Goal: Information Seeking & Learning: Check status

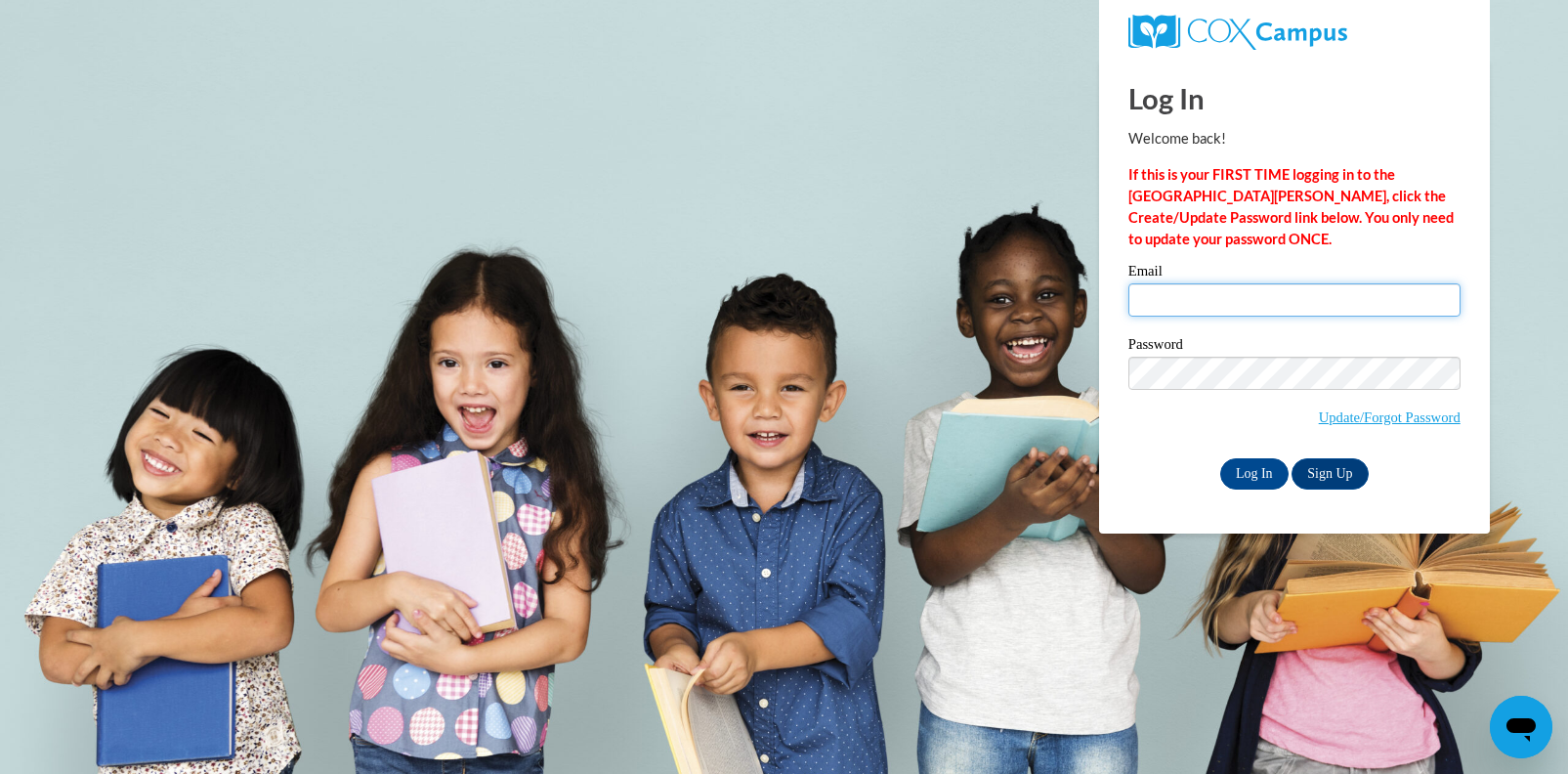
click at [1222, 306] on input "Email" at bounding box center [1295, 299] width 332 height 33
type input "ssumm@mtsd.k12.wi.us"
click at [1250, 471] on input "Log In" at bounding box center [1254, 474] width 69 height 31
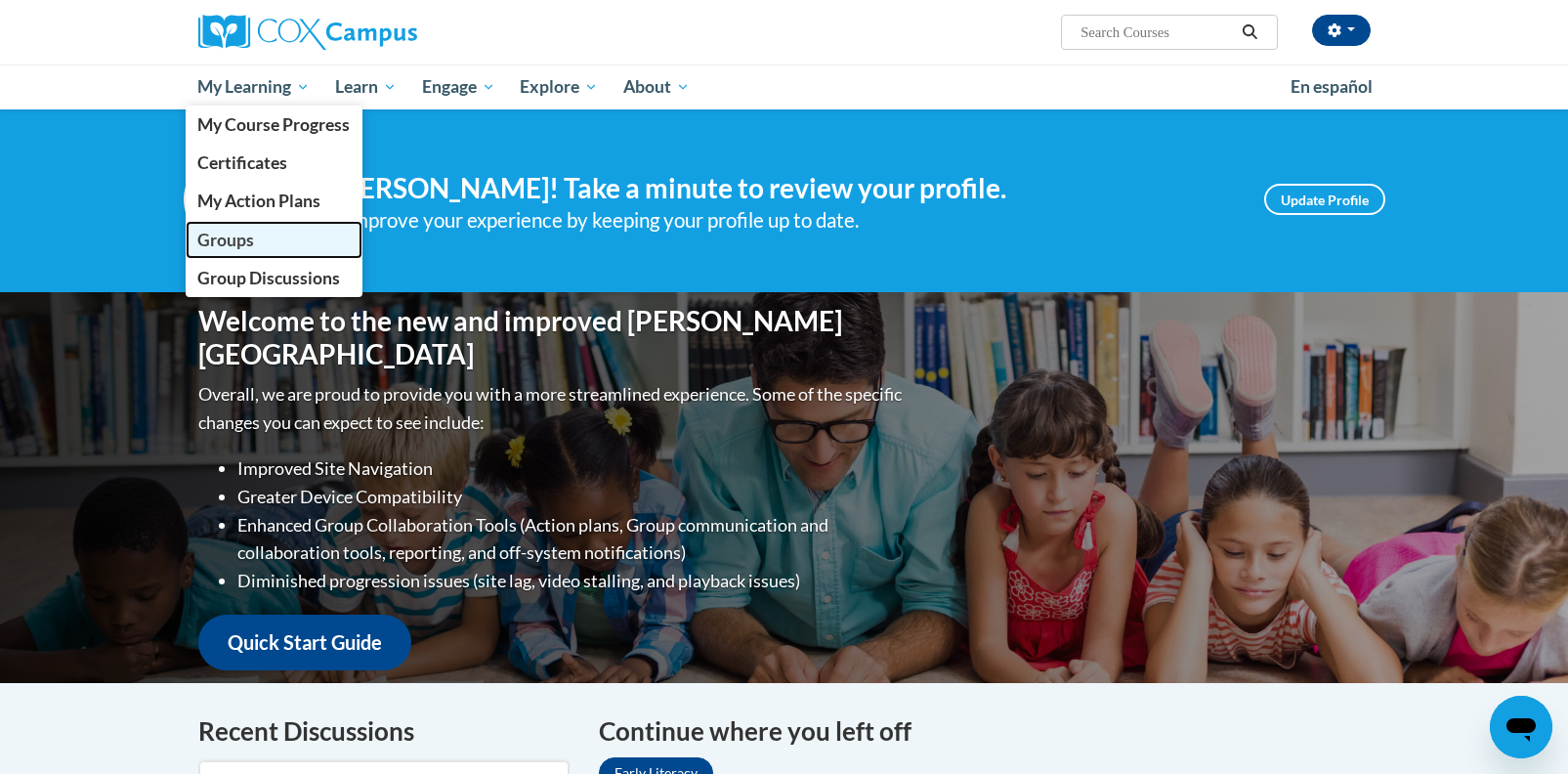
click at [249, 241] on span "Groups" at bounding box center [225, 240] width 57 height 21
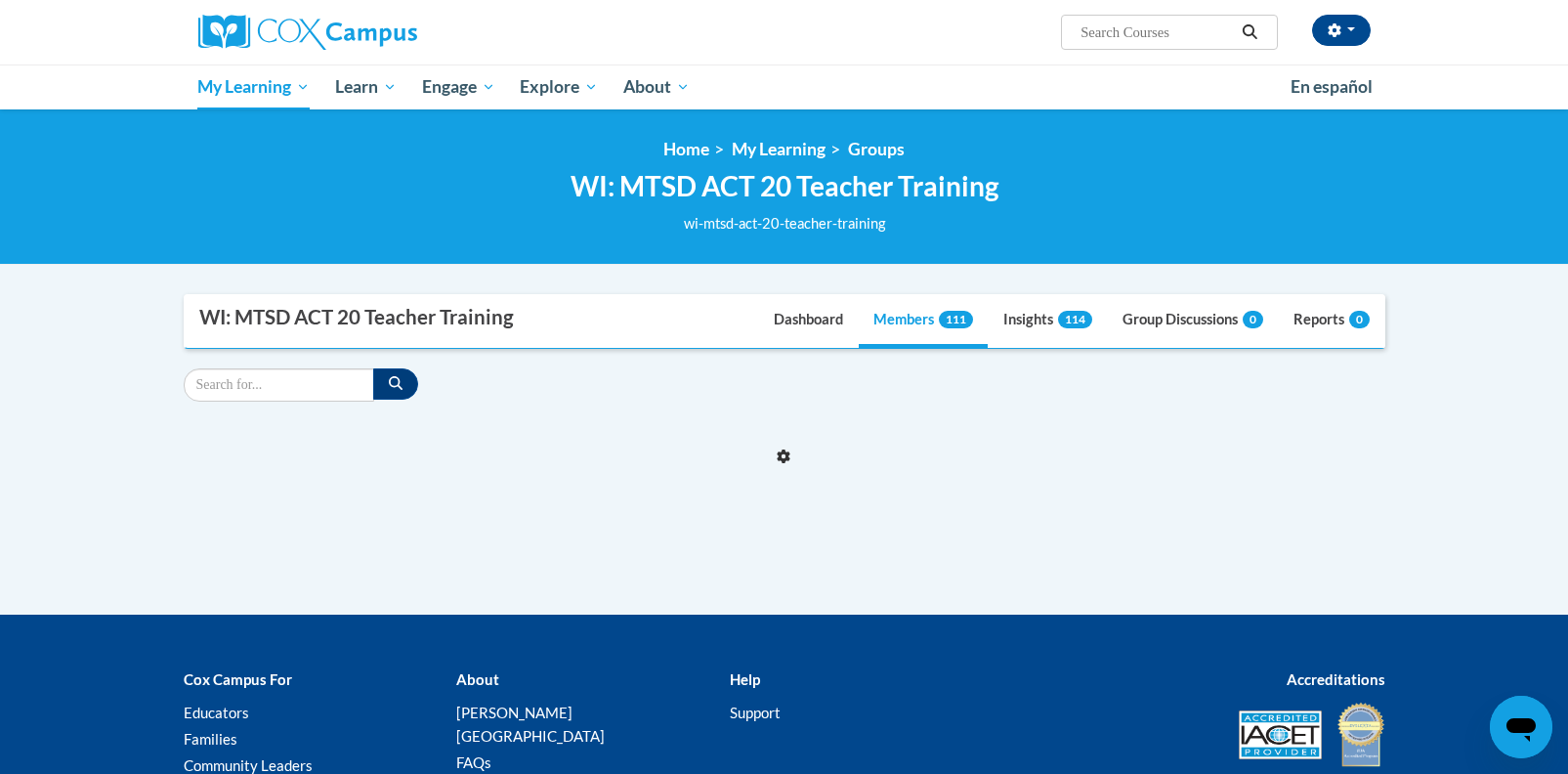
click at [930, 324] on nav "WI: MTSD ACT 20 Teacher Training Dashboard Members 111 Insights 114 Group Discu…" at bounding box center [784, 321] width 1201 height 55
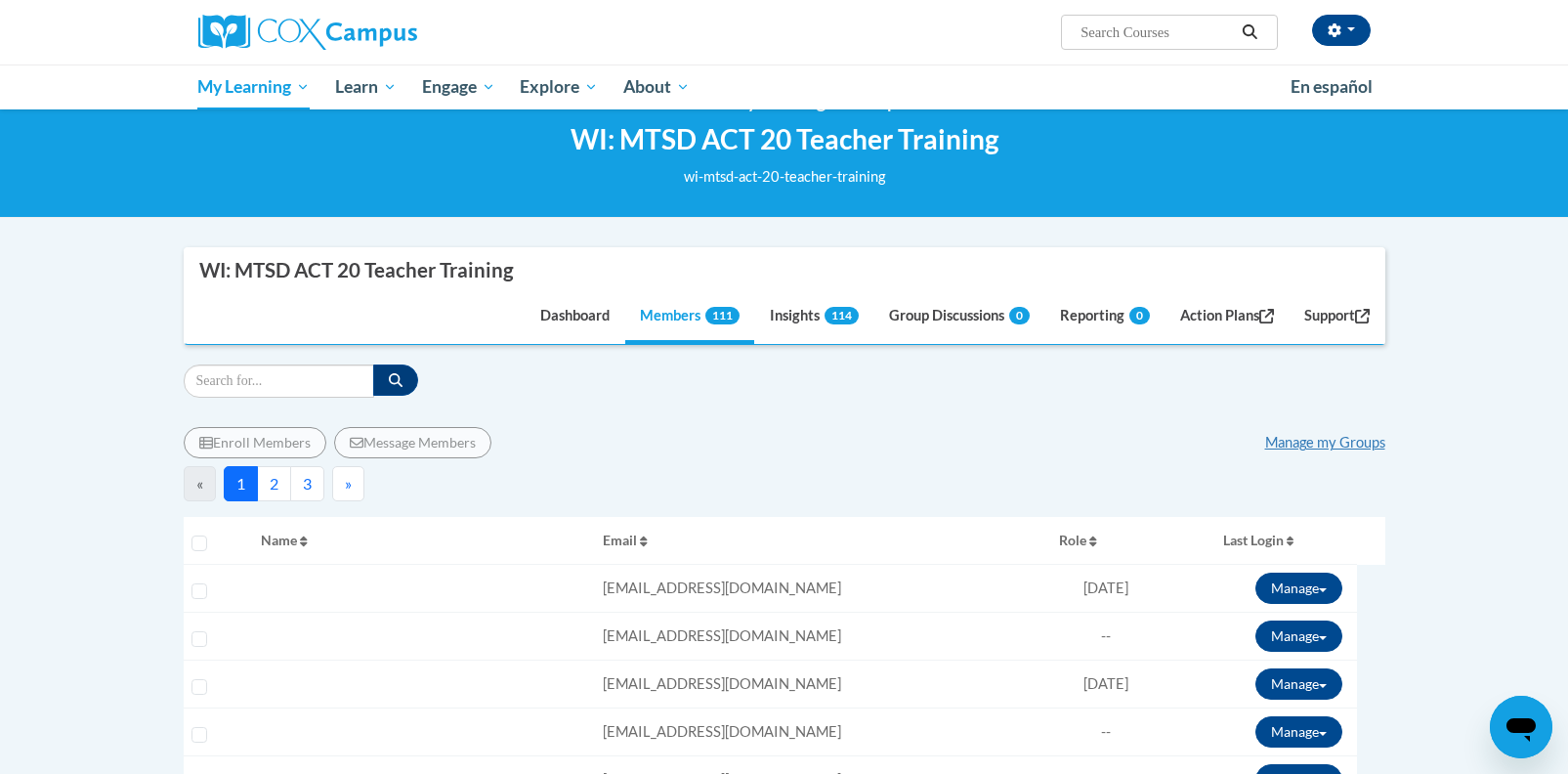
scroll to position [43, 0]
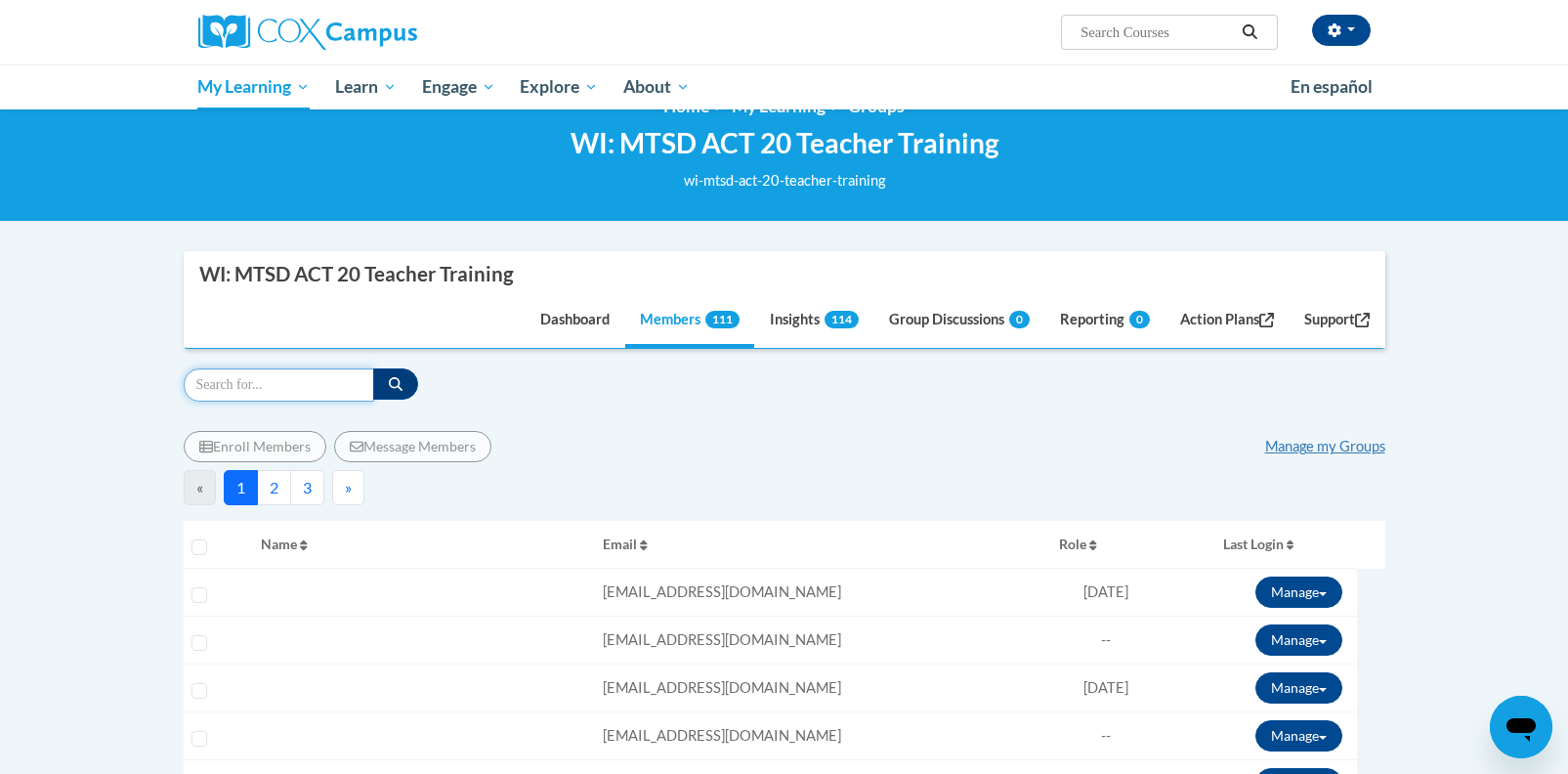
click at [204, 383] on input "Search" at bounding box center [279, 384] width 191 height 33
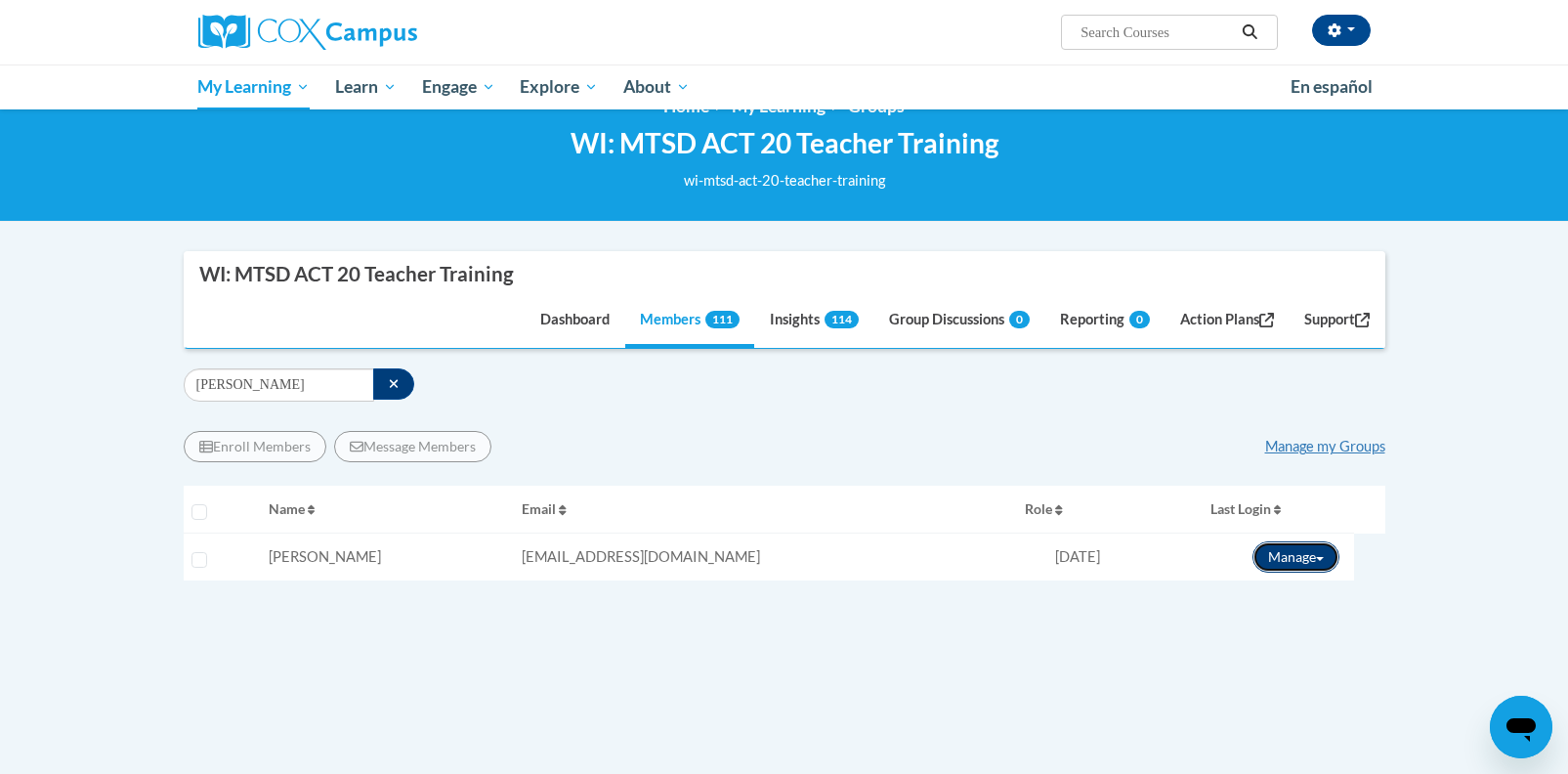
click at [1294, 555] on button "Manage" at bounding box center [1295, 556] width 87 height 31
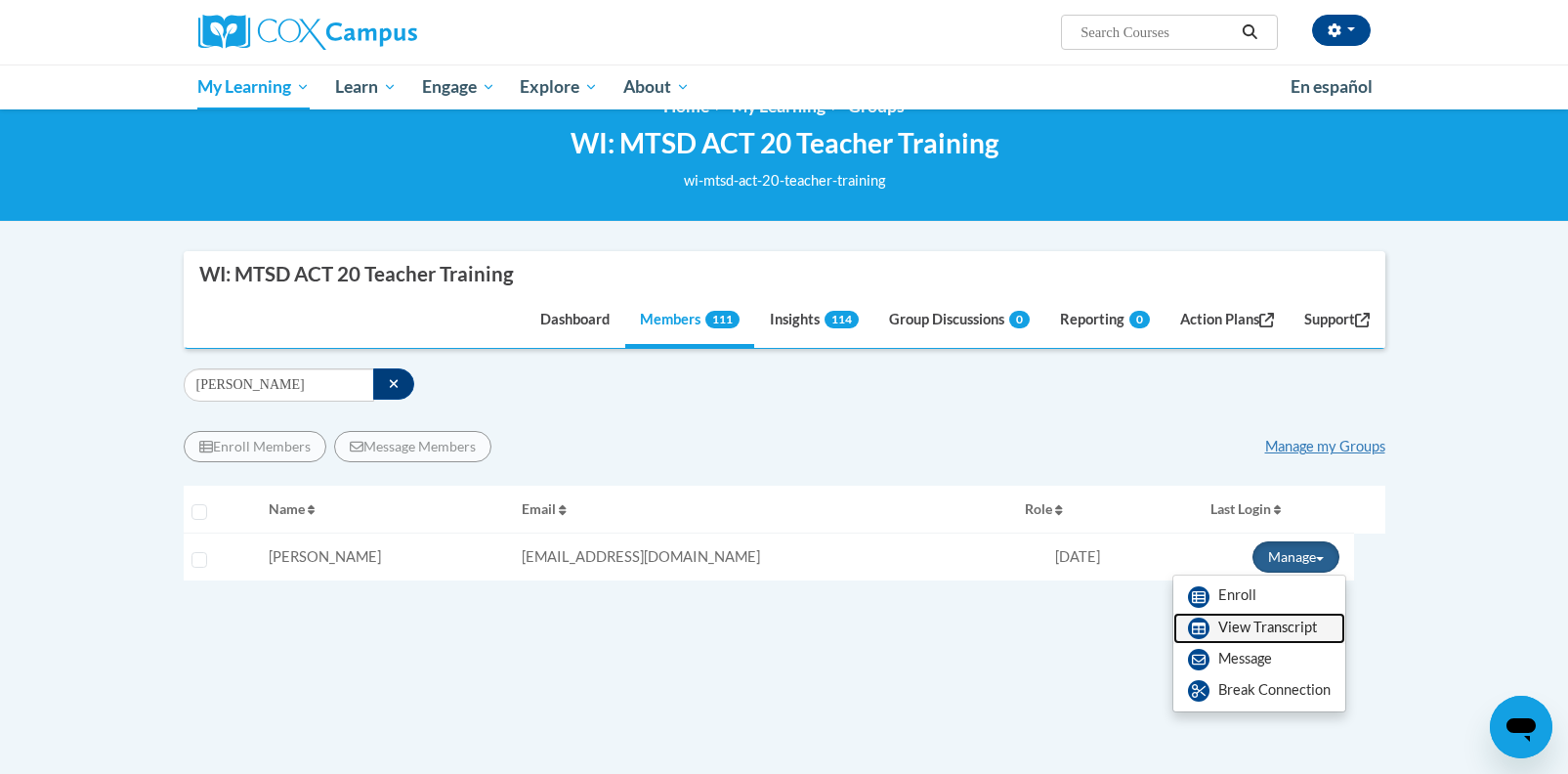
click at [1244, 628] on link "View Transcript" at bounding box center [1259, 628] width 172 height 31
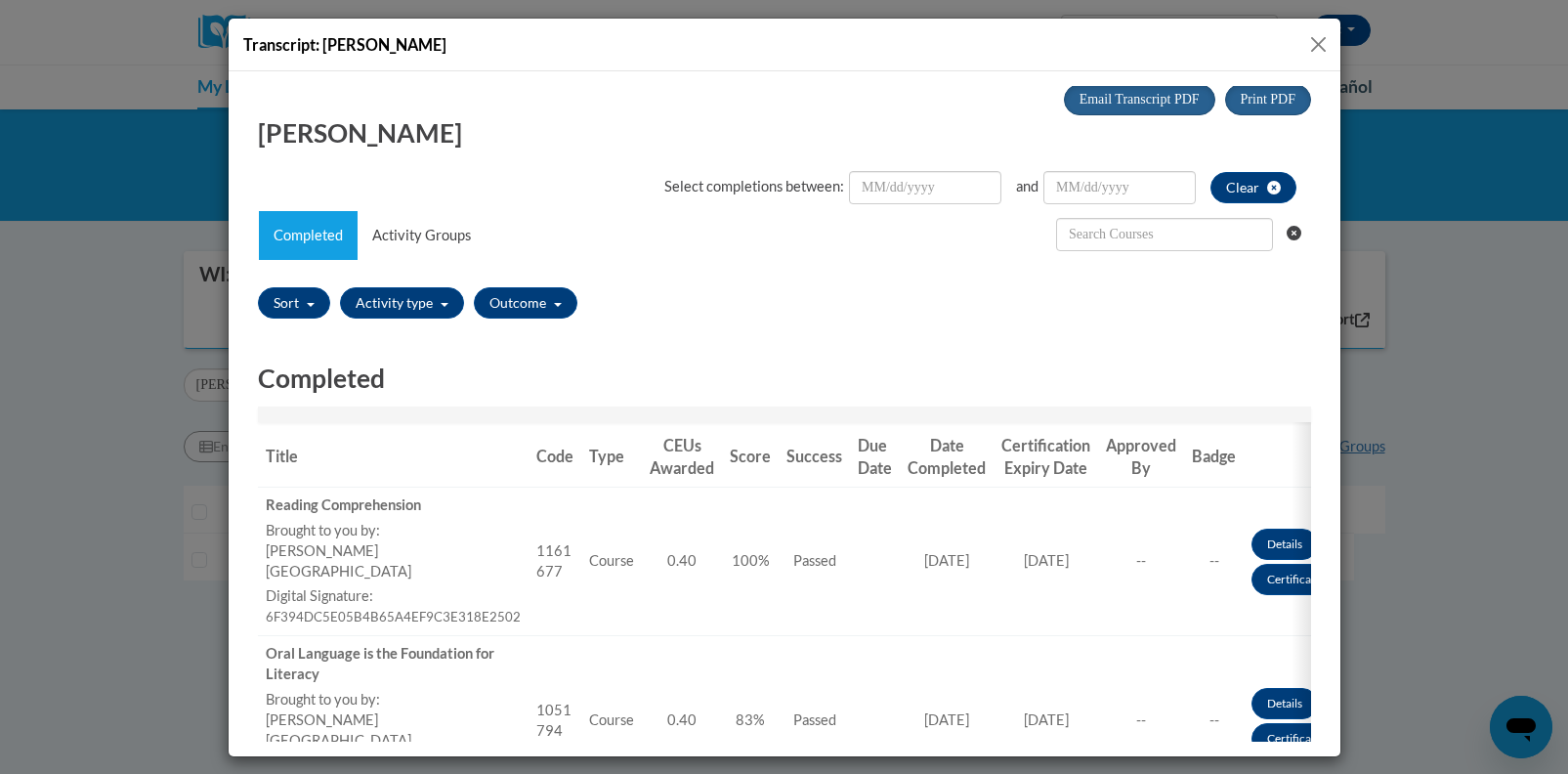
scroll to position [0, 0]
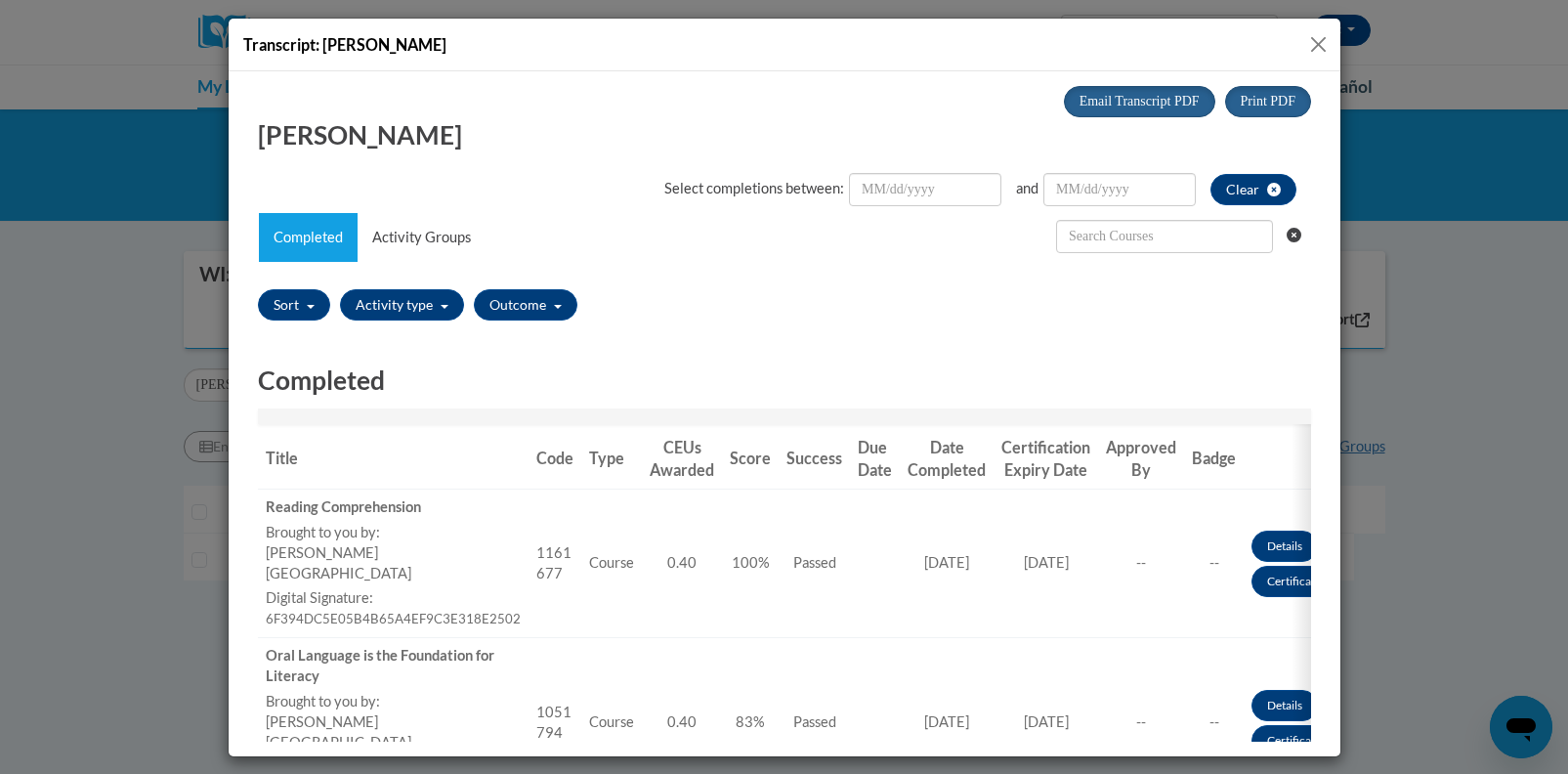
click at [1321, 41] on button "Close" at bounding box center [1317, 44] width 25 height 25
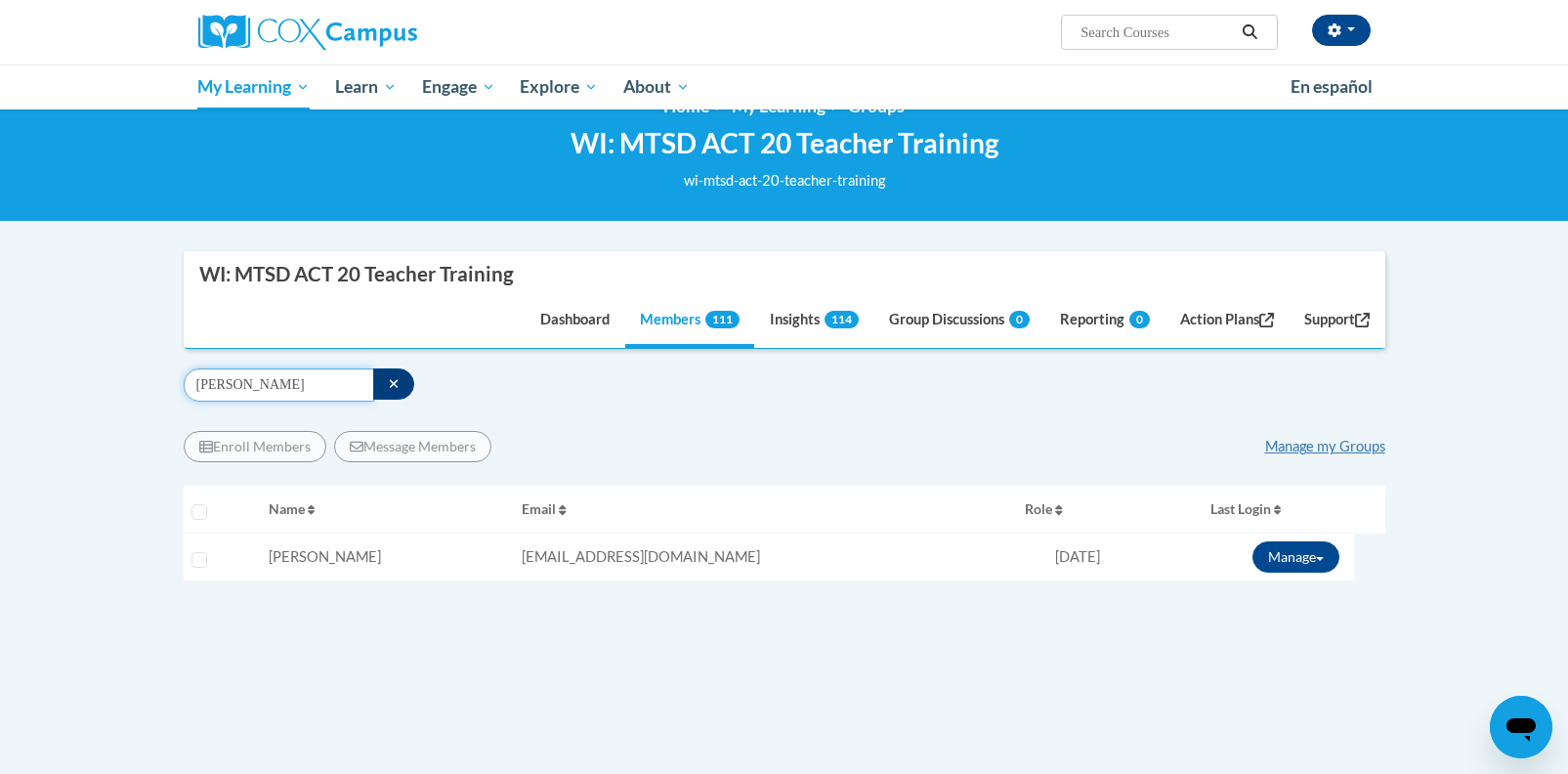
click at [285, 381] on input "[PERSON_NAME]" at bounding box center [279, 384] width 191 height 33
drag, startPoint x: 285, startPoint y: 381, endPoint x: 187, endPoint y: 376, distance: 98.1
click at [186, 376] on input "[PERSON_NAME]" at bounding box center [279, 384] width 191 height 33
click at [1291, 560] on button "Manage" at bounding box center [1295, 556] width 87 height 31
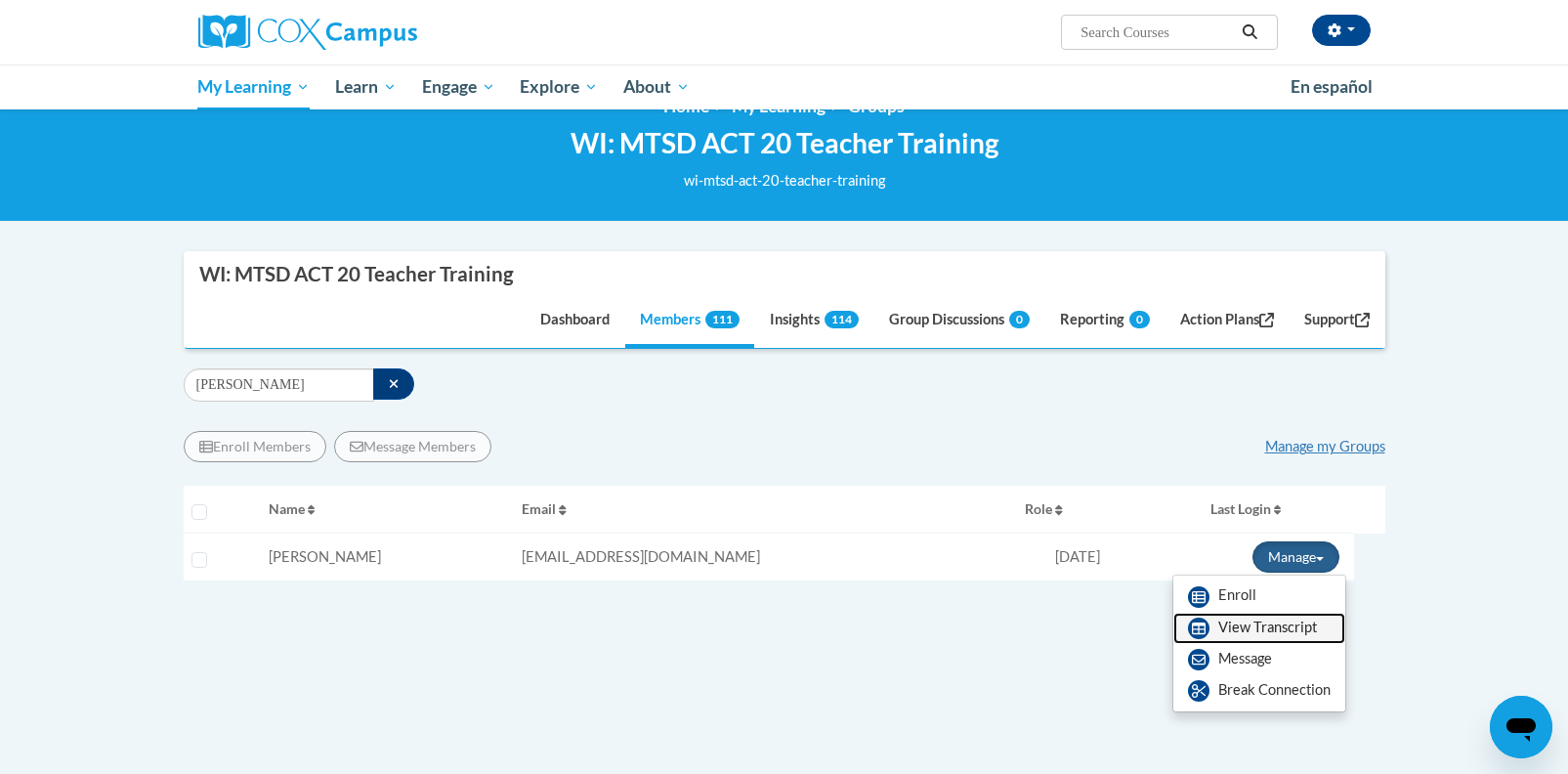
click at [1239, 624] on link "View Transcript" at bounding box center [1259, 628] width 172 height 31
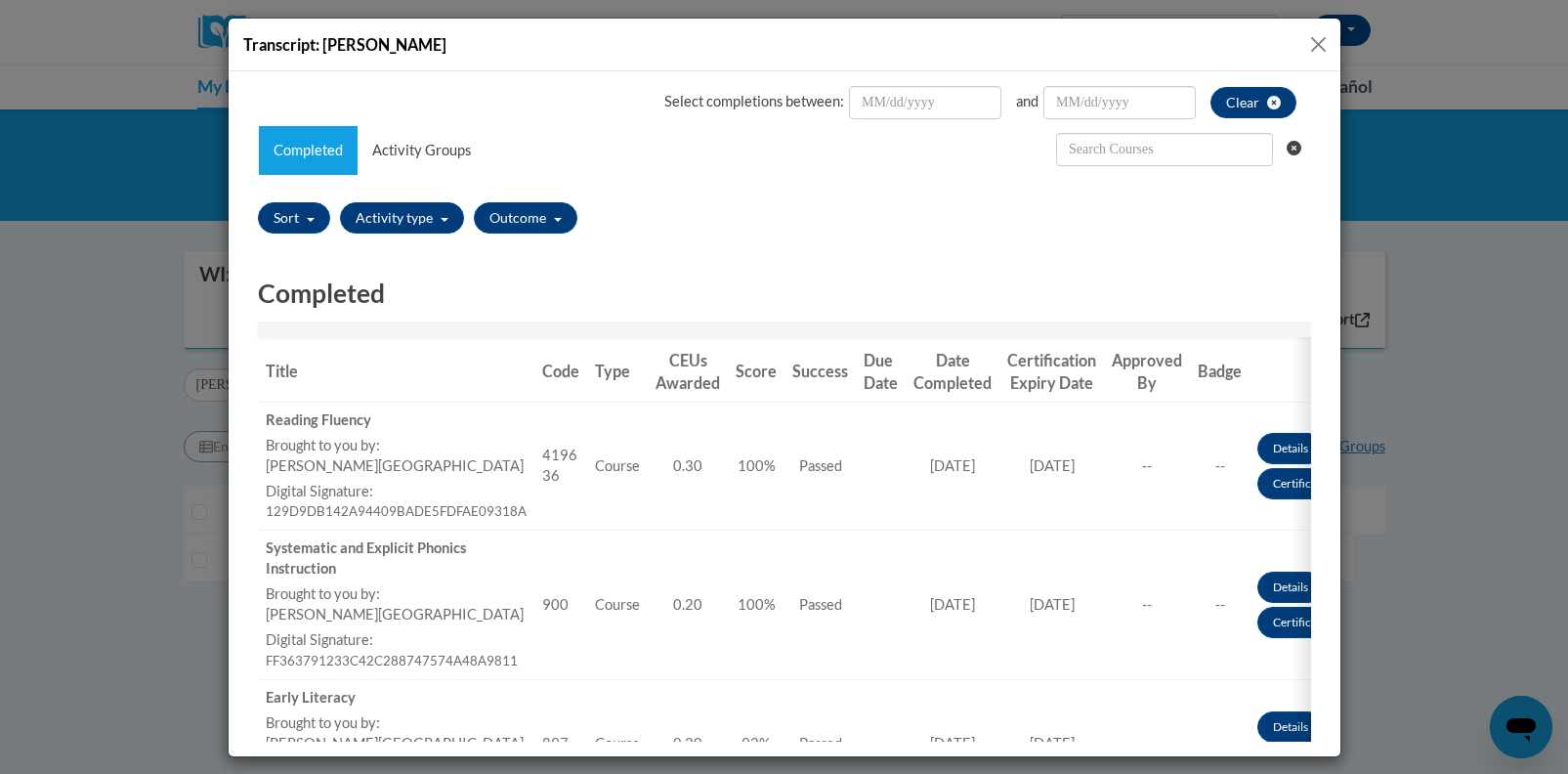
scroll to position [85, 0]
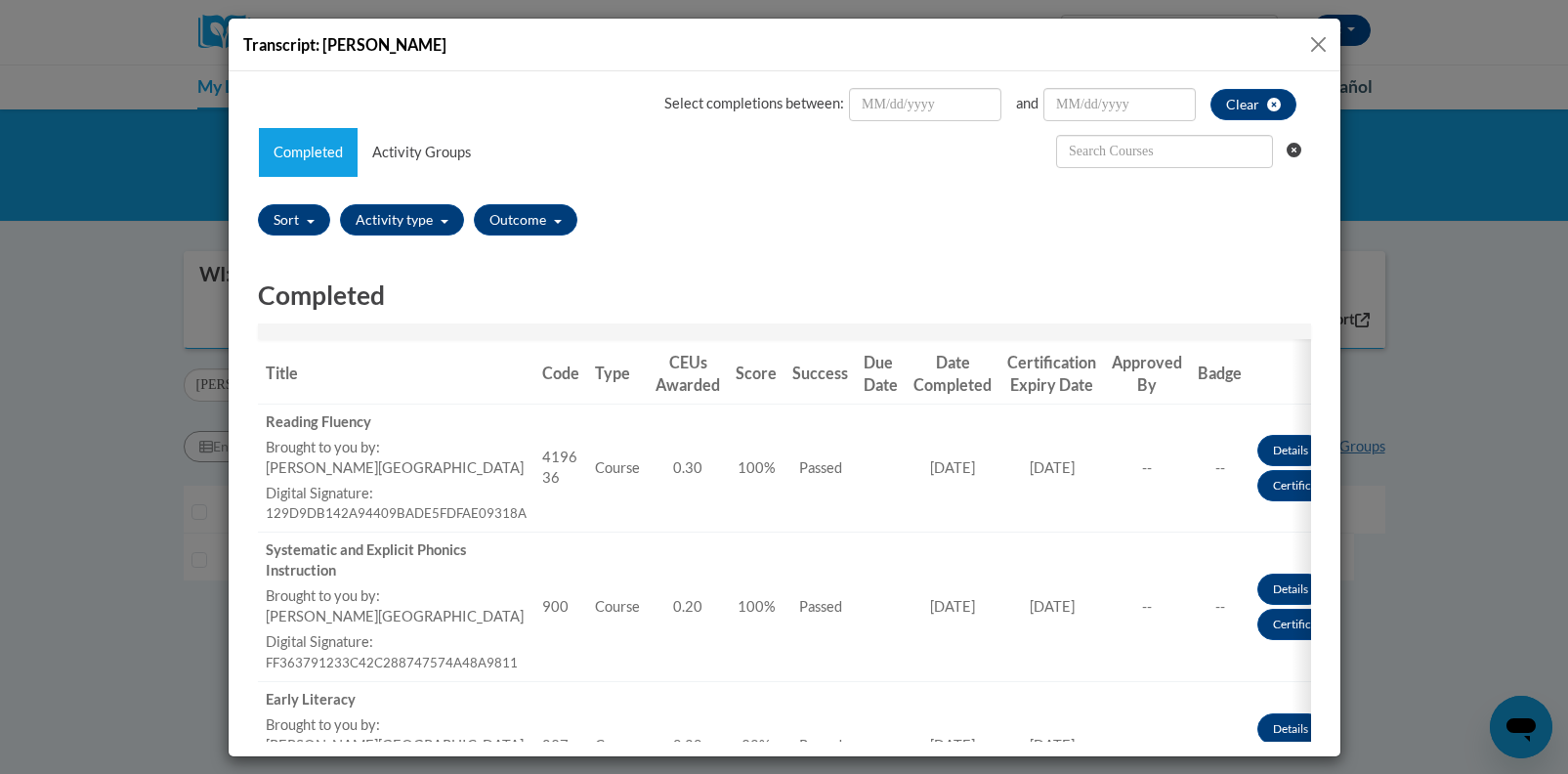
click at [1315, 44] on button "Close" at bounding box center [1317, 44] width 25 height 25
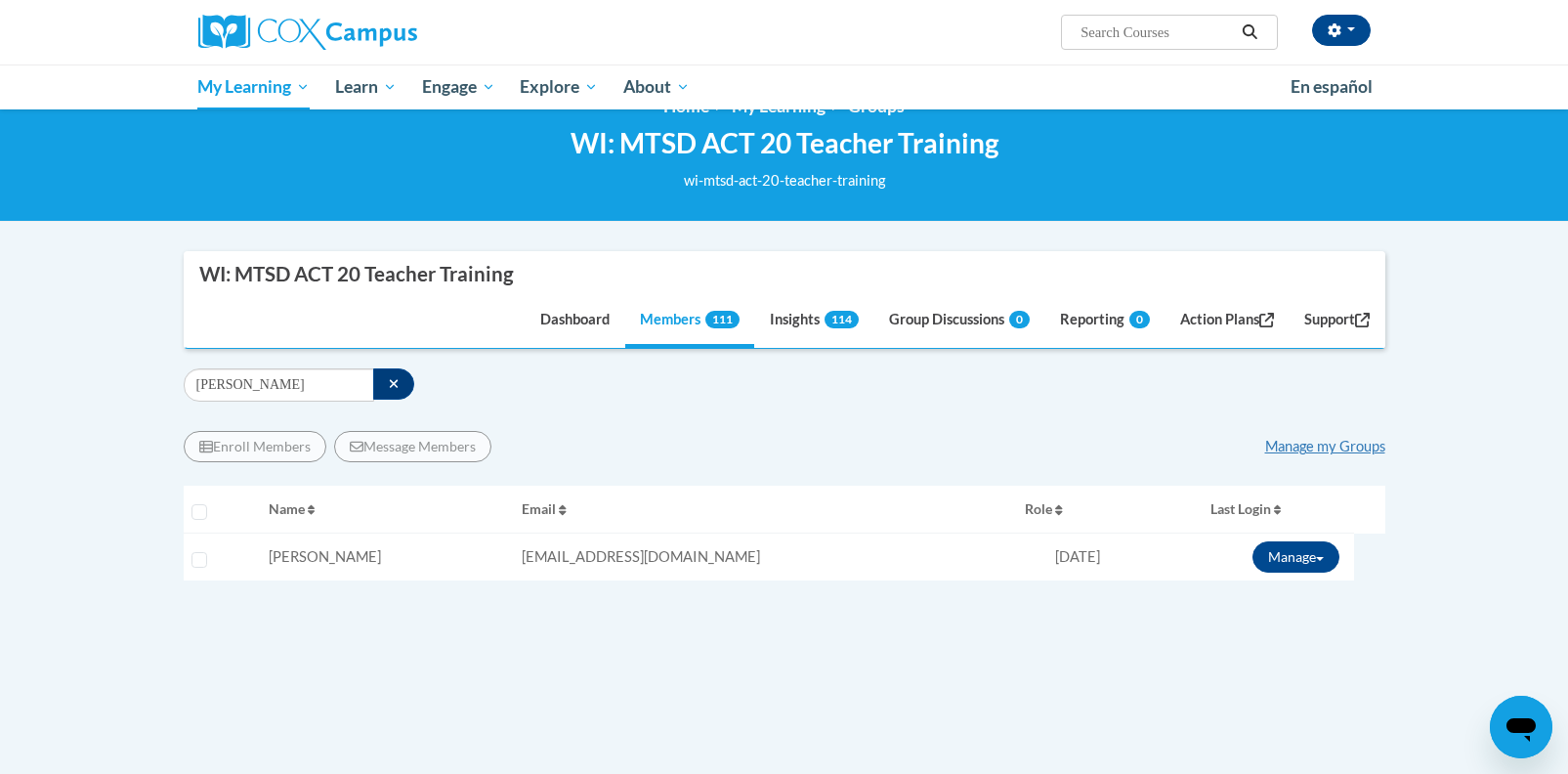
scroll to position [0, 0]
drag, startPoint x: 254, startPoint y: 393, endPoint x: 179, endPoint y: 388, distance: 75.2
click at [179, 388] on div "Supervisor Modal Window WI: MTSD ACT 20 Teacher Training Dashboard Members 111 …" at bounding box center [784, 506] width 1231 height 511
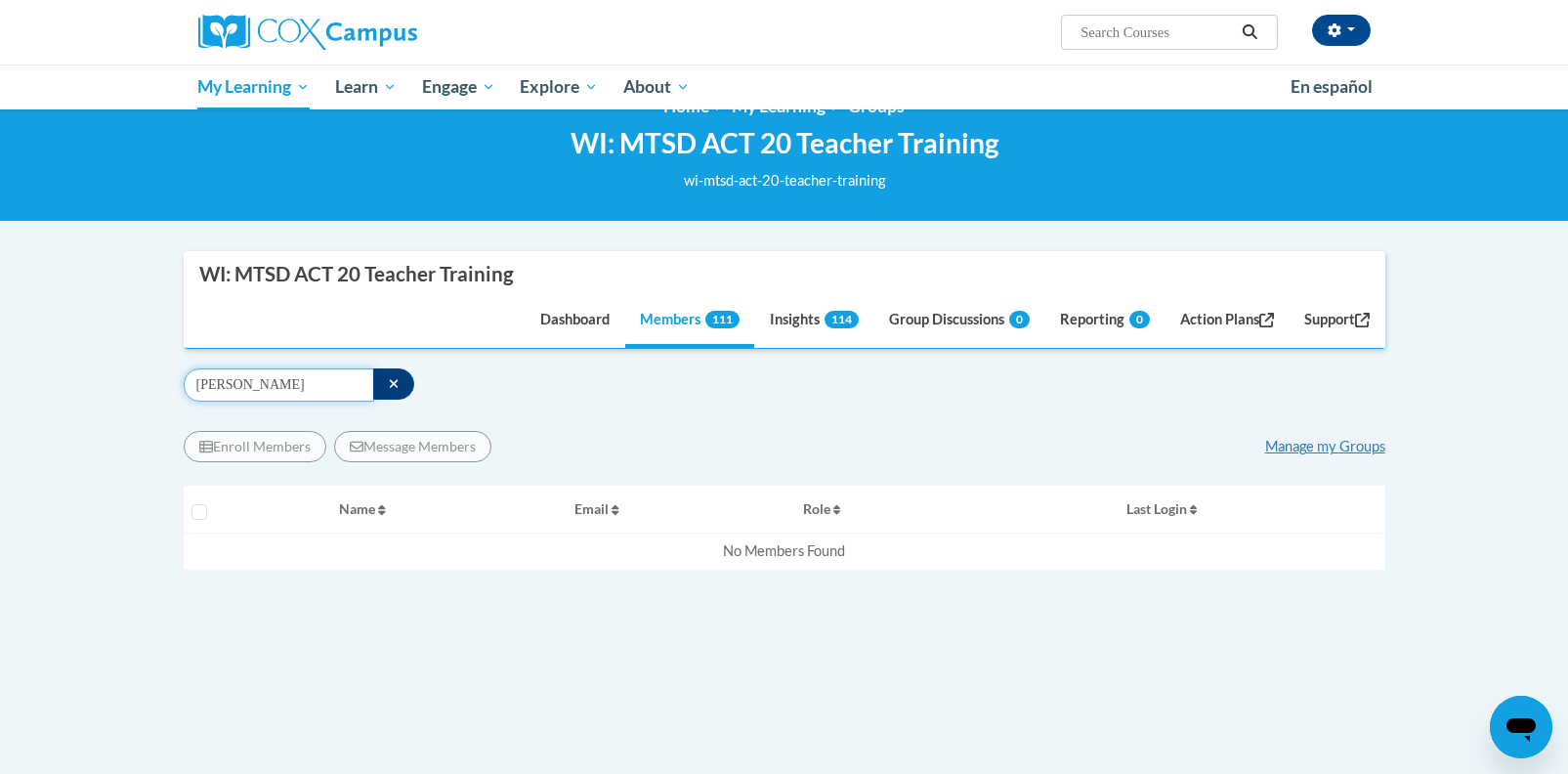
scroll to position [42, 0]
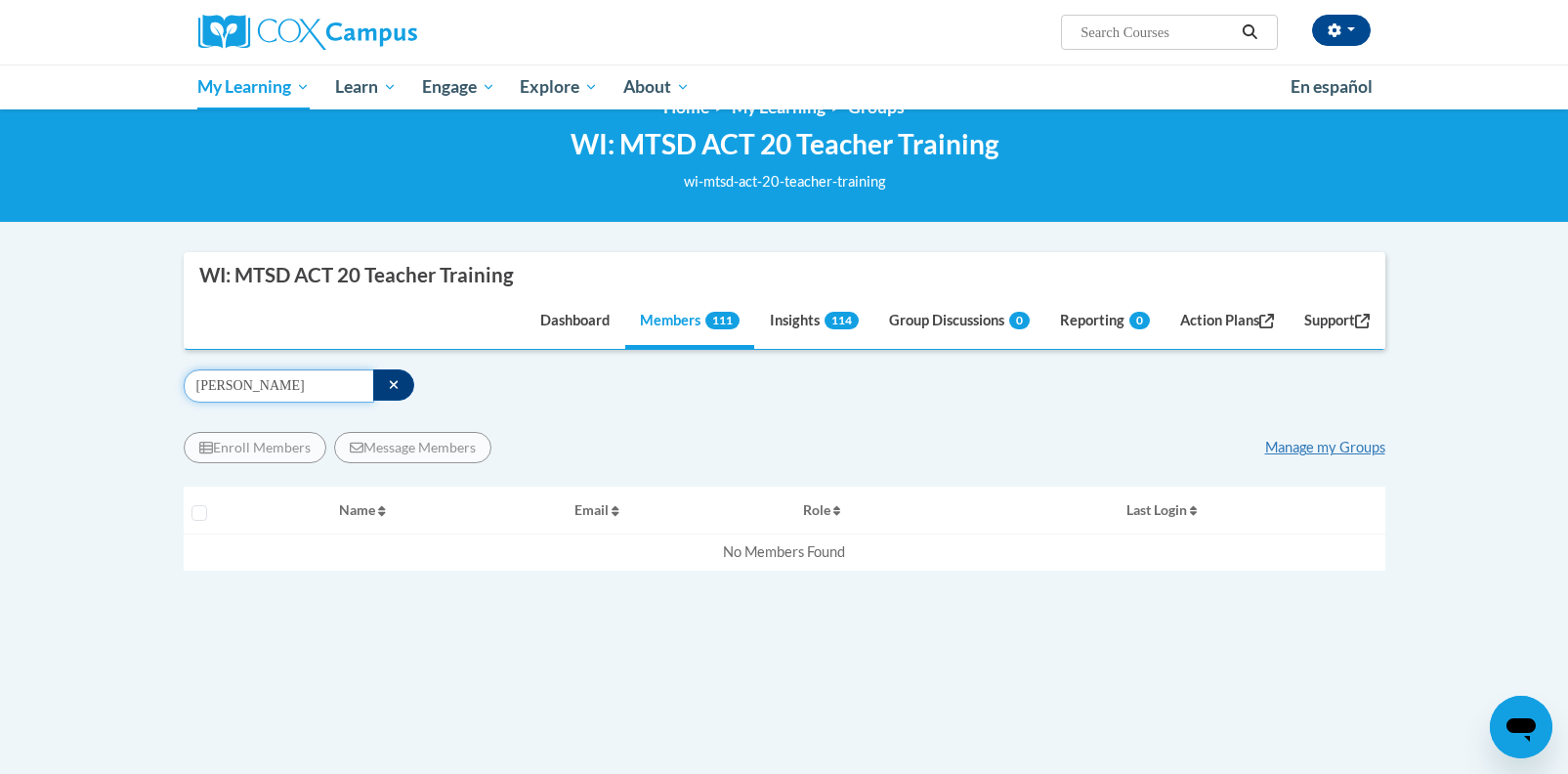
drag, startPoint x: 248, startPoint y: 385, endPoint x: 274, endPoint y: 384, distance: 26.0
click at [248, 385] on input "[PERSON_NAME]" at bounding box center [279, 385] width 191 height 33
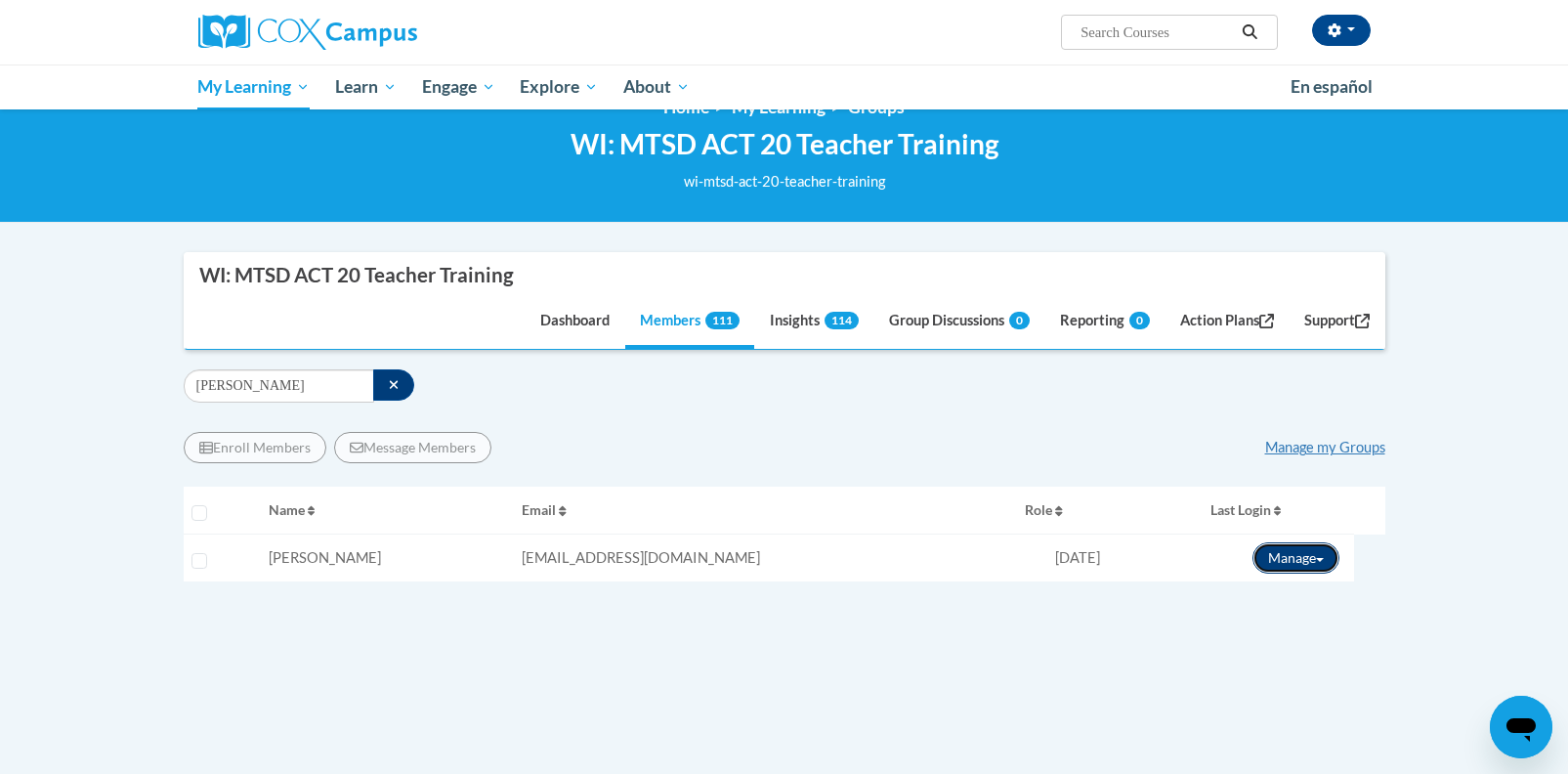
click at [1283, 567] on button "Manage" at bounding box center [1295, 557] width 87 height 31
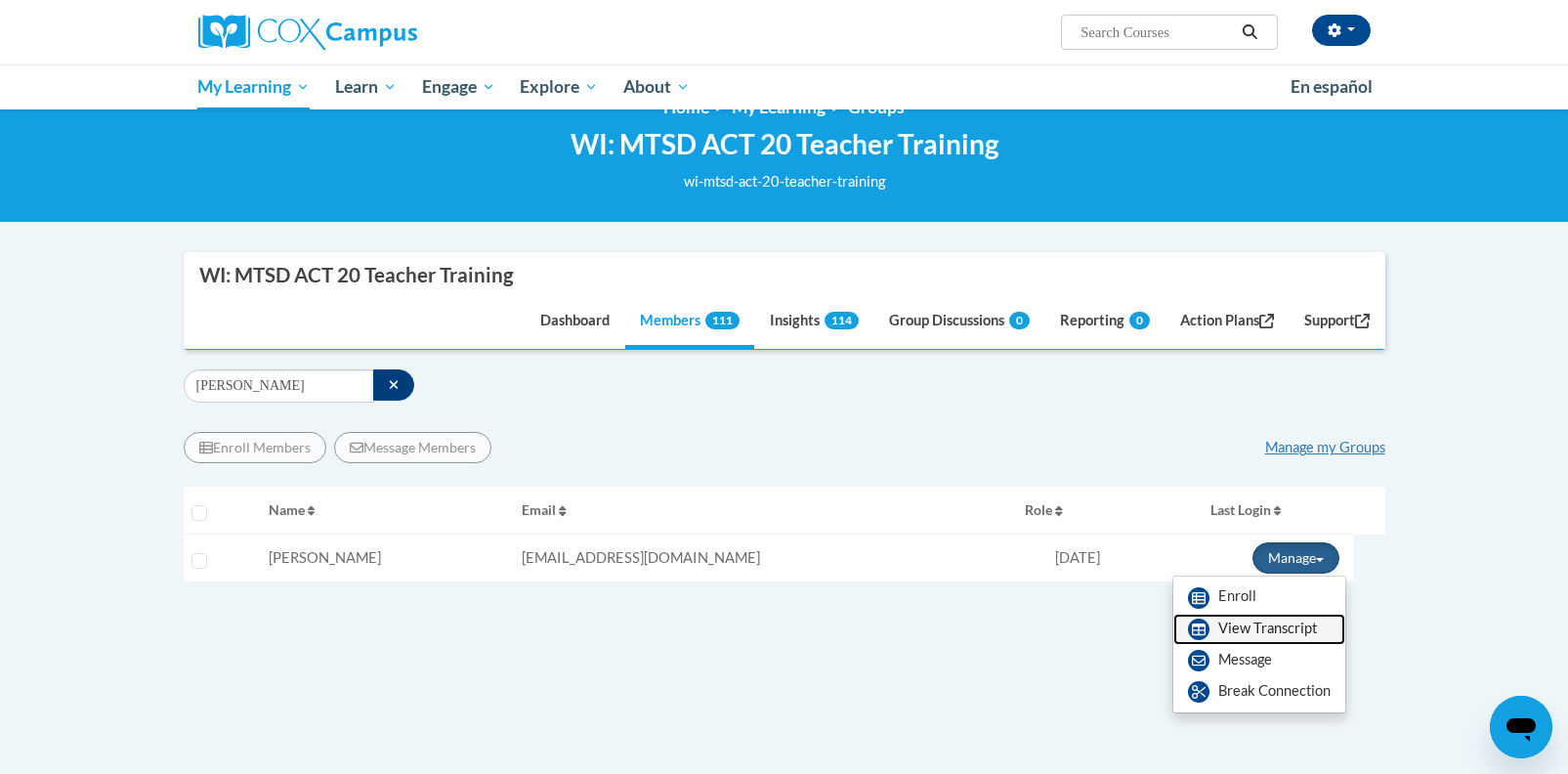
click at [1252, 624] on link "View Transcript" at bounding box center [1259, 629] width 172 height 31
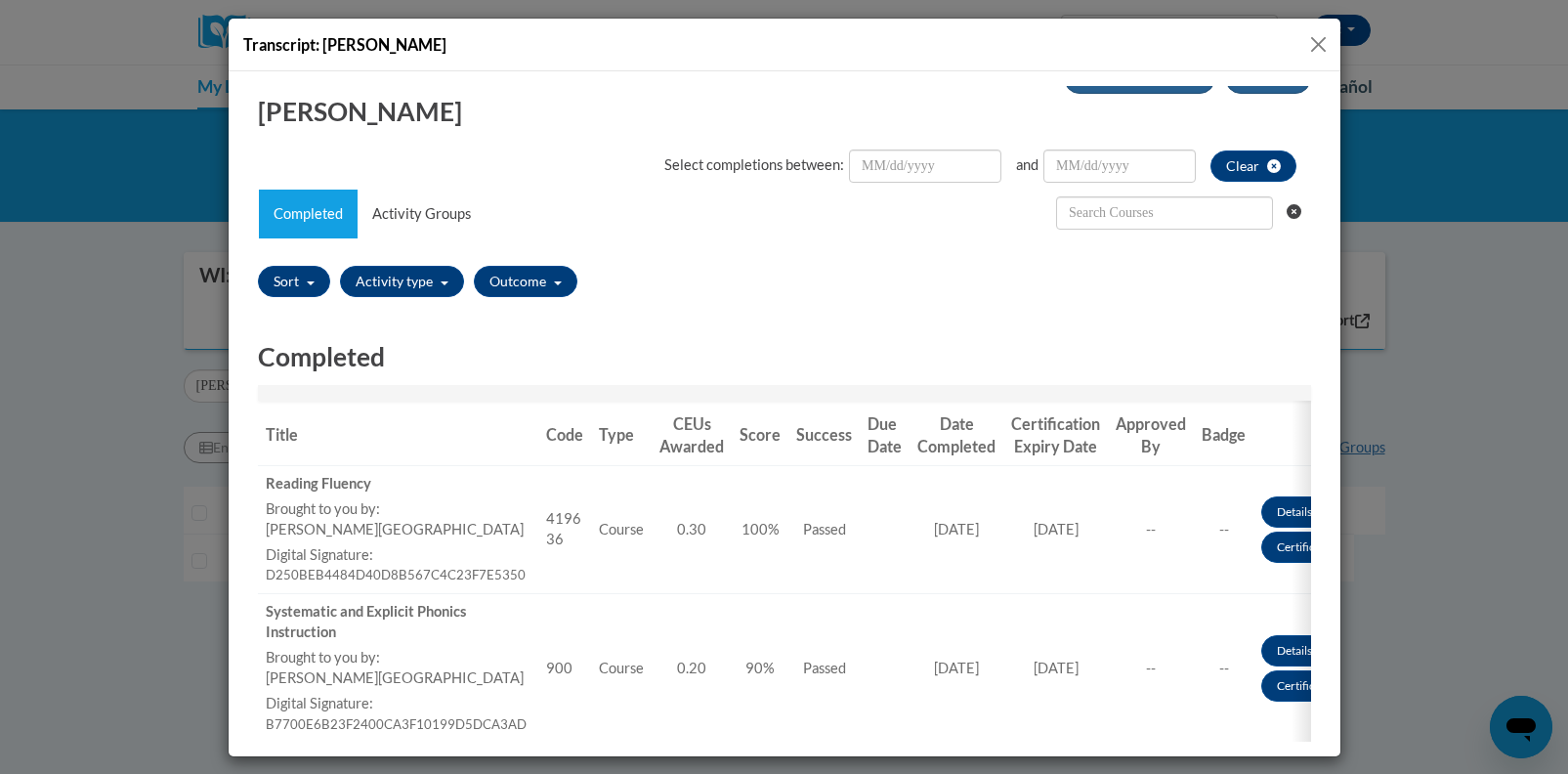
scroll to position [0, 0]
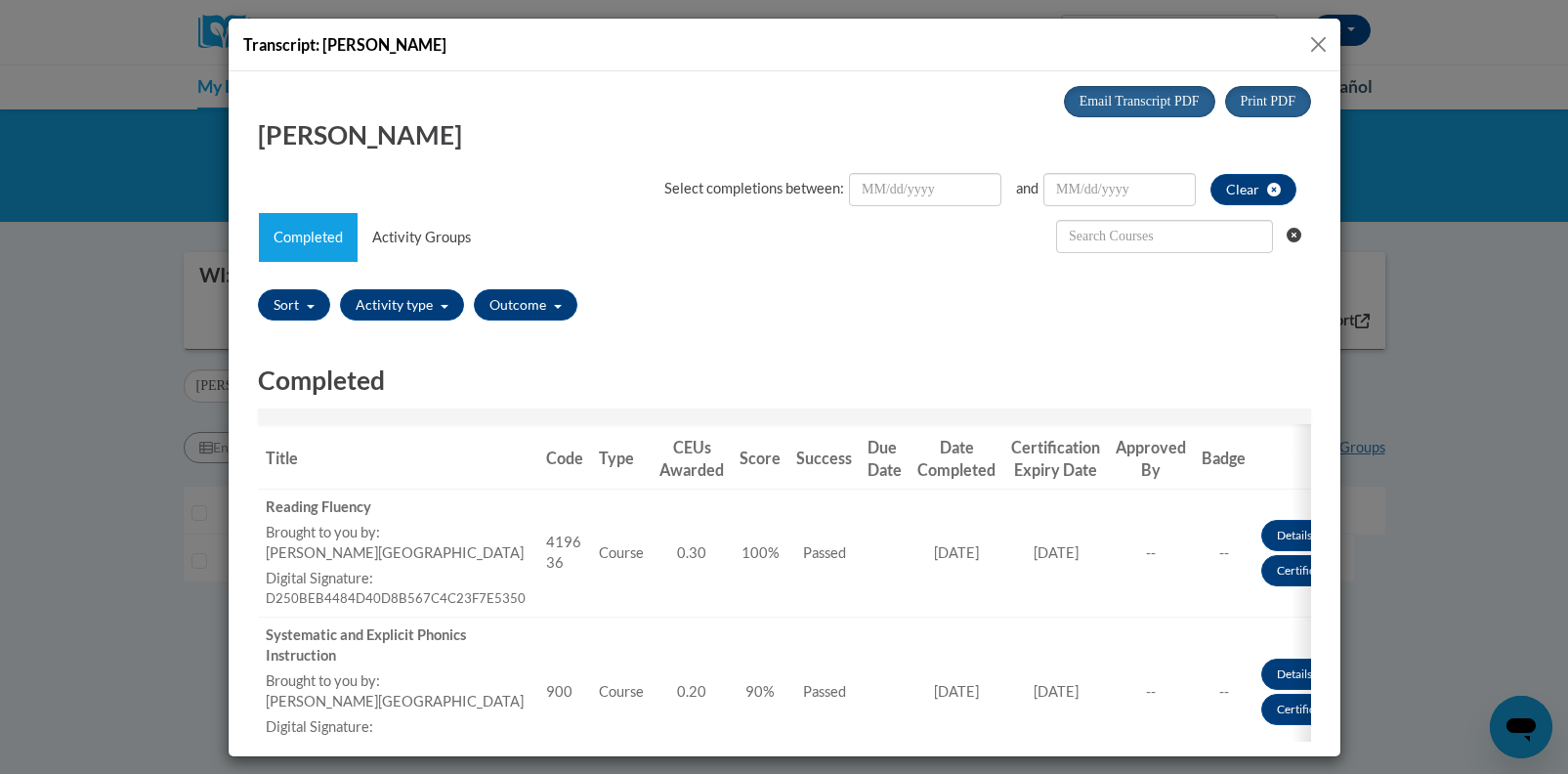
drag, startPoint x: 1320, startPoint y: 37, endPoint x: 1080, endPoint y: 105, distance: 249.4
click at [1316, 38] on button "Close" at bounding box center [1317, 44] width 25 height 25
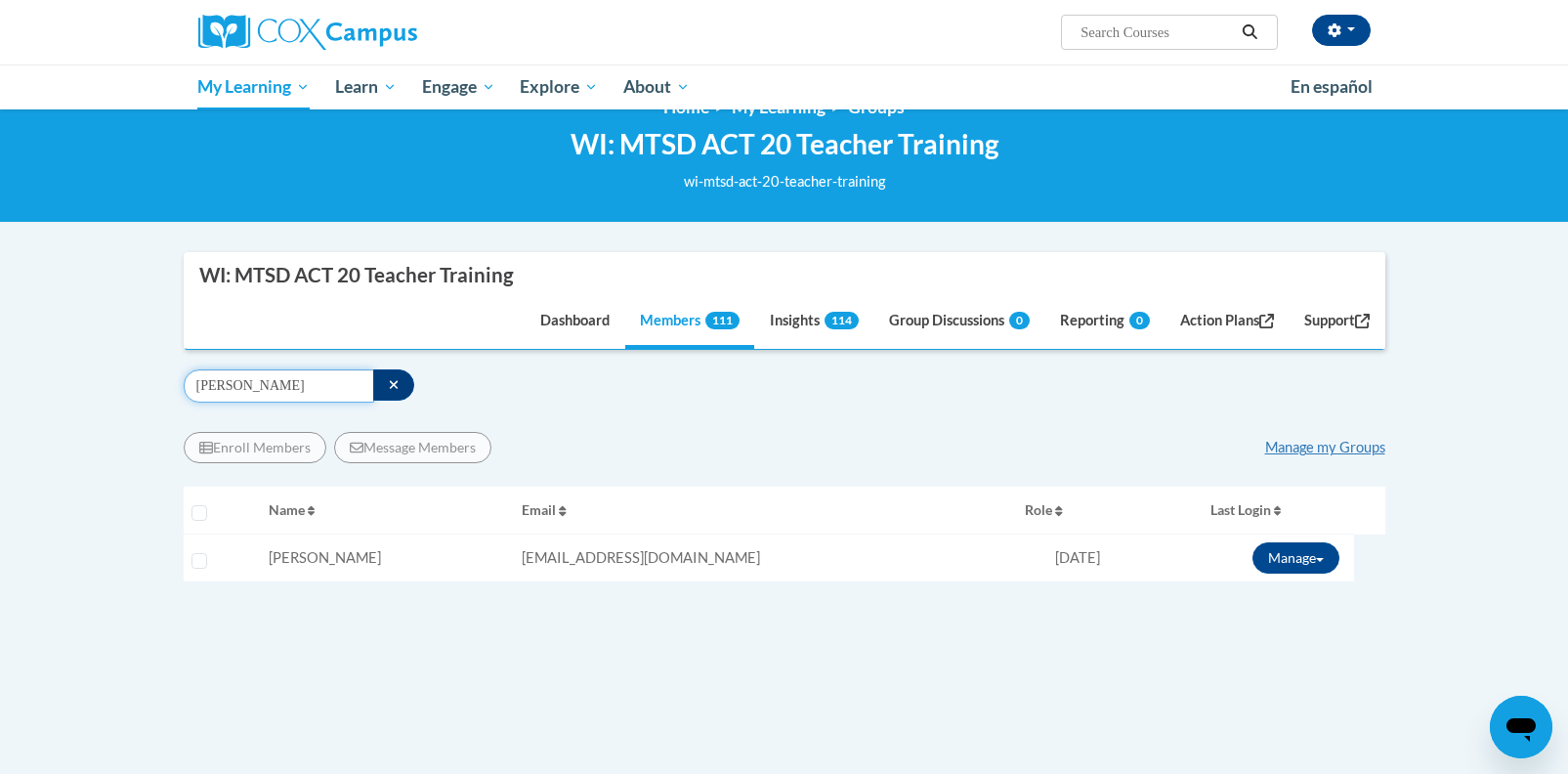
drag, startPoint x: 241, startPoint y: 392, endPoint x: 143, endPoint y: 387, distance: 98.1
click at [143, 387] on body "[PERSON_NAME] ([GEOGRAPHIC_DATA]/[GEOGRAPHIC_DATA] UTC-05:00) My Profile Inbox …" at bounding box center [784, 592] width 1568 height 1267
click at [1279, 557] on button "Manage" at bounding box center [1295, 557] width 87 height 31
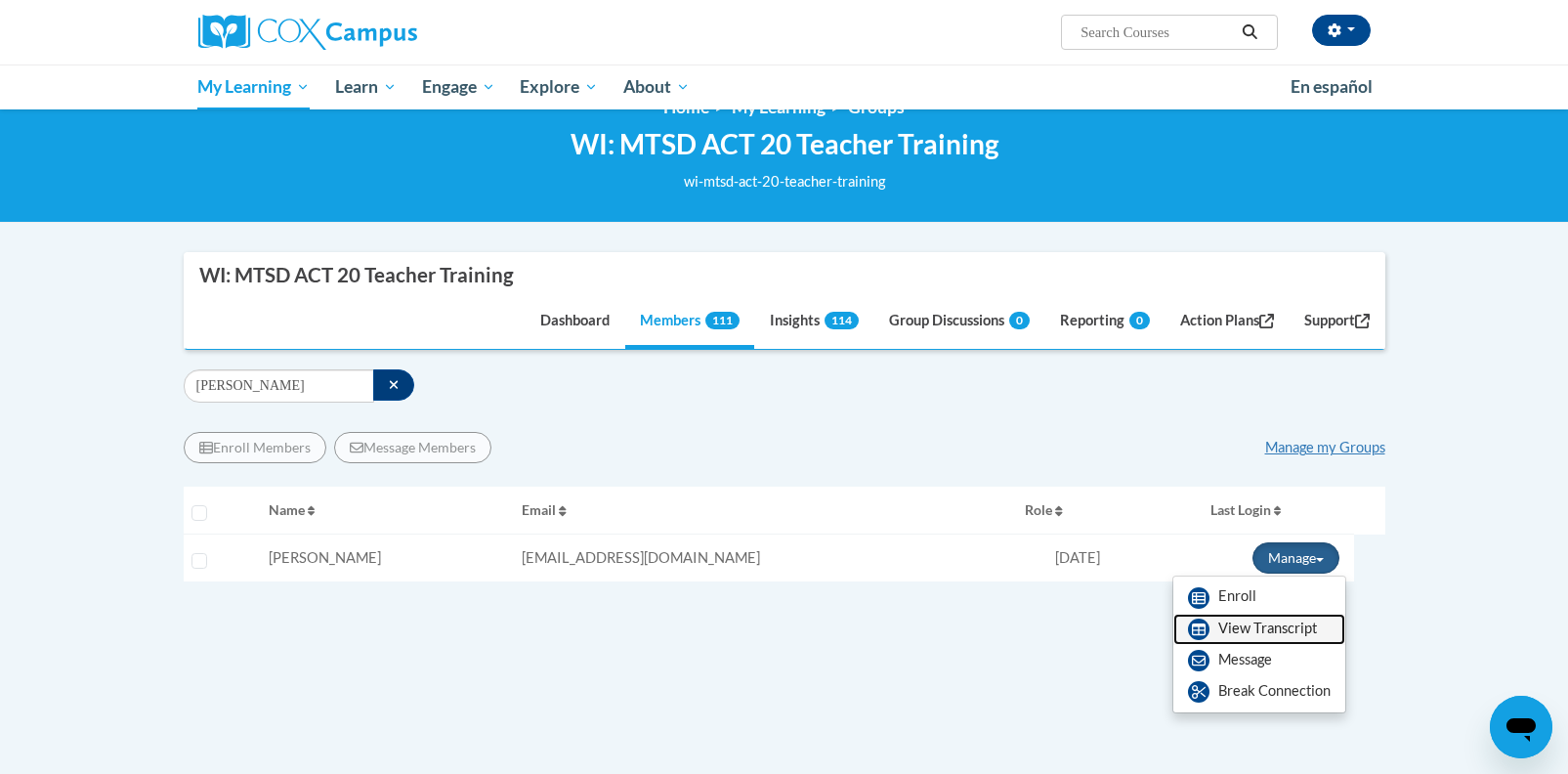
click at [1259, 627] on link "View Transcript" at bounding box center [1259, 629] width 172 height 31
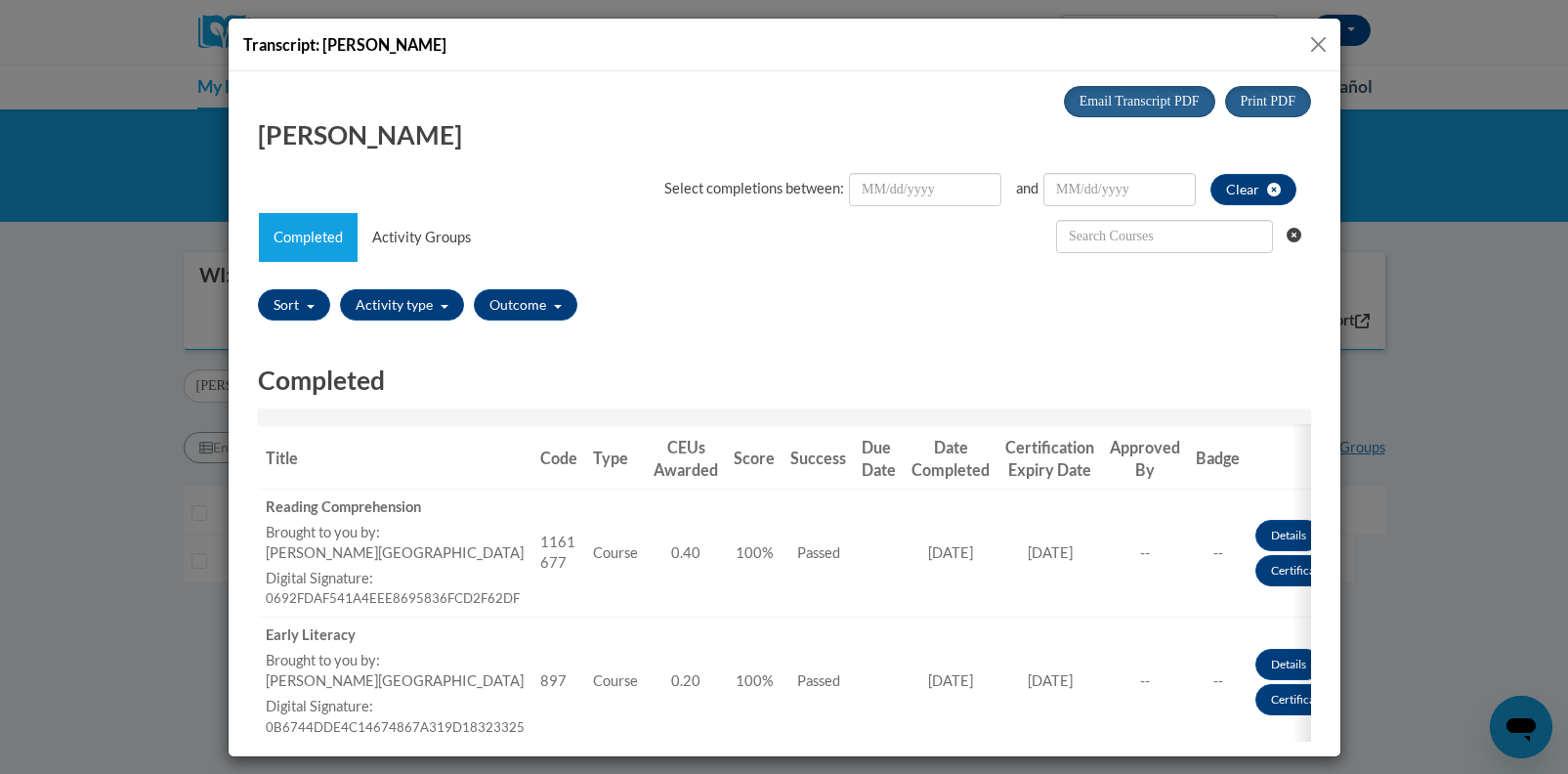
drag, startPoint x: 1321, startPoint y: 38, endPoint x: 1283, endPoint y: 51, distance: 40.2
click at [1320, 38] on button "Close" at bounding box center [1317, 44] width 25 height 25
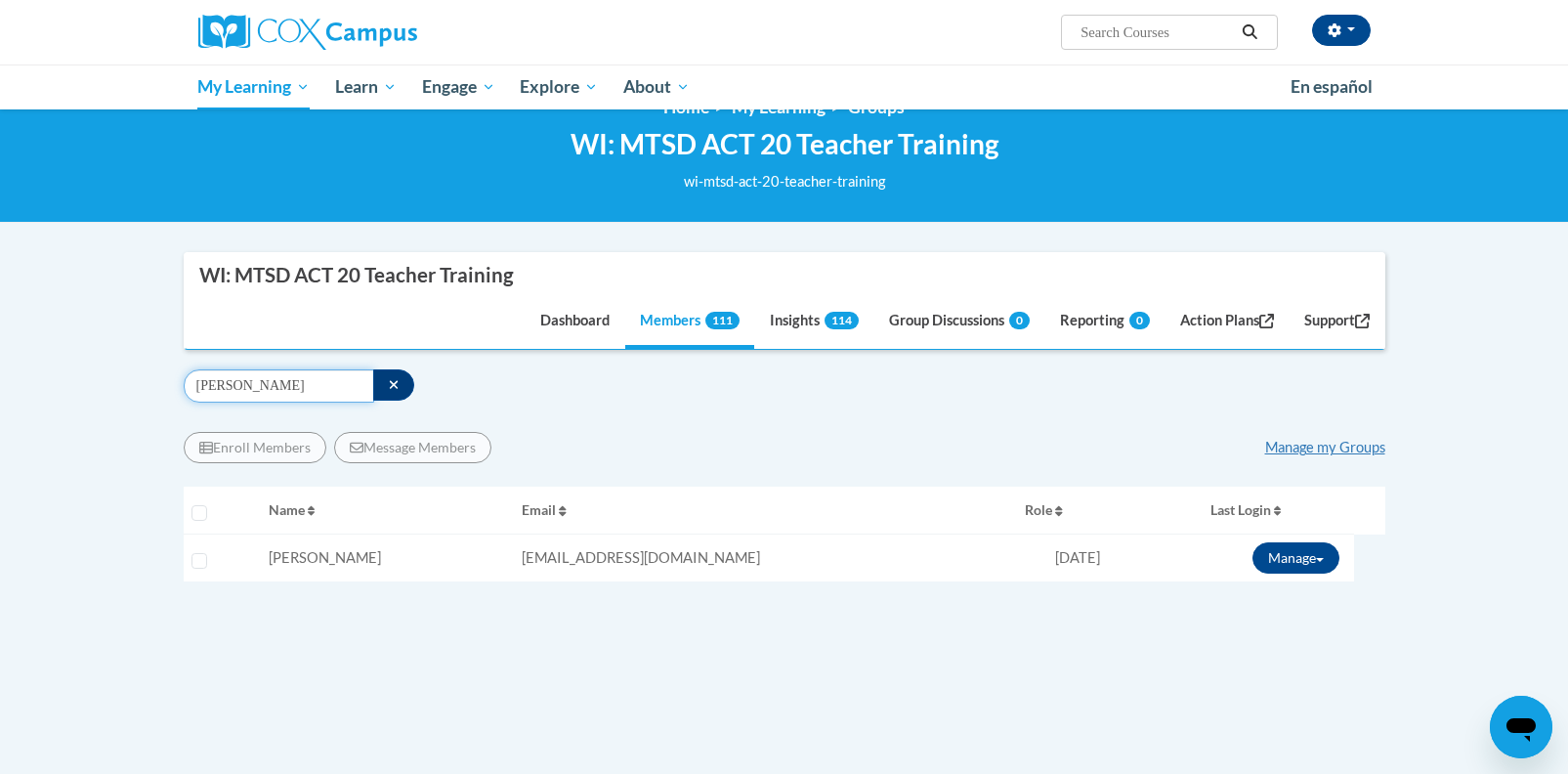
click at [232, 383] on input "[PERSON_NAME]" at bounding box center [279, 385] width 191 height 33
drag, startPoint x: 221, startPoint y: 384, endPoint x: 166, endPoint y: 379, distance: 55.2
click at [166, 380] on body "[PERSON_NAME] ([GEOGRAPHIC_DATA]/[GEOGRAPHIC_DATA] UTC-05:00) My Profile Inbox …" at bounding box center [784, 592] width 1568 height 1267
type input "forbes"
click at [1276, 557] on button "Manage" at bounding box center [1295, 557] width 87 height 31
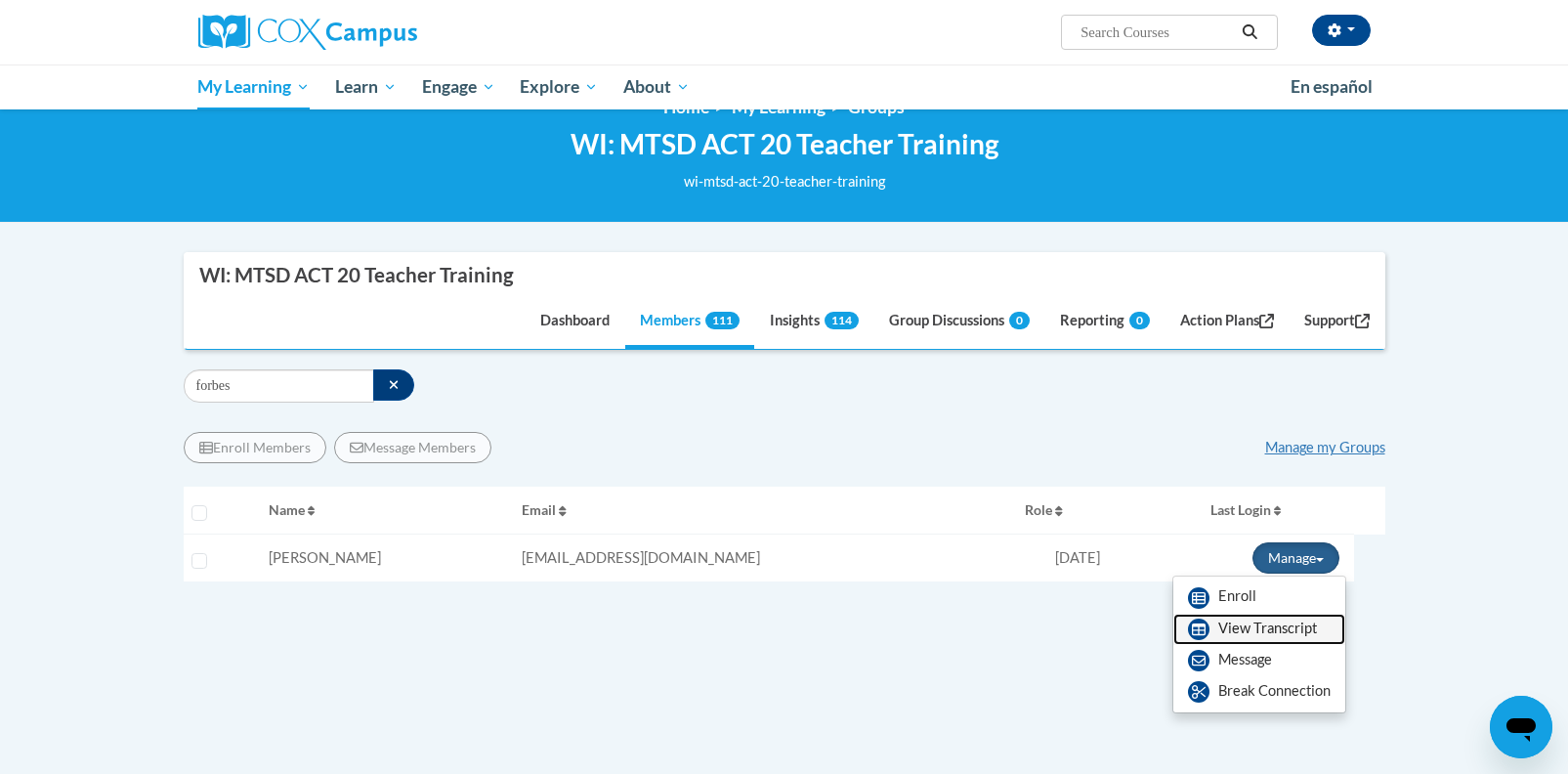
click at [1228, 631] on link "View Transcript" at bounding box center [1259, 629] width 172 height 31
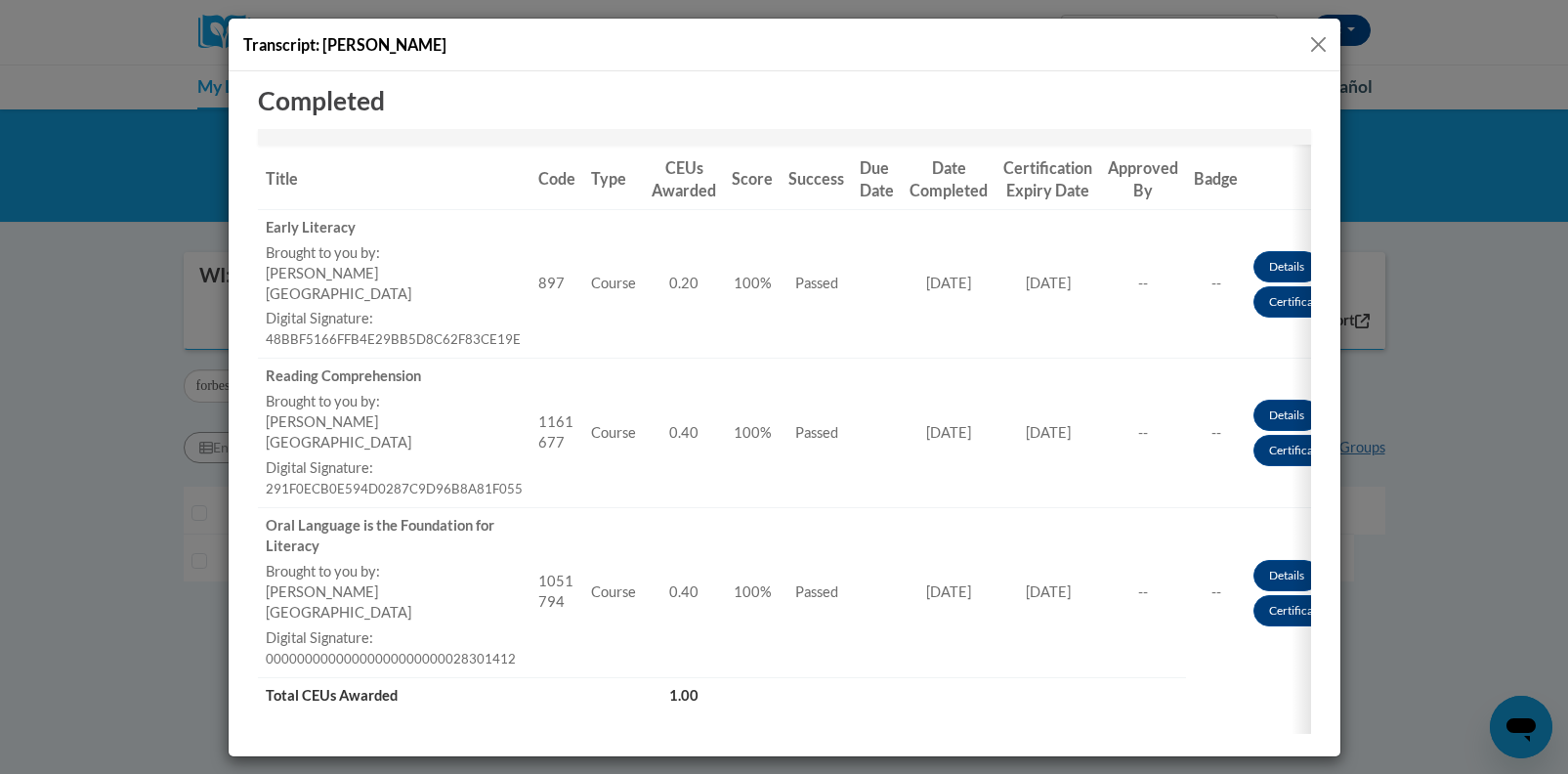
scroll to position [320, 0]
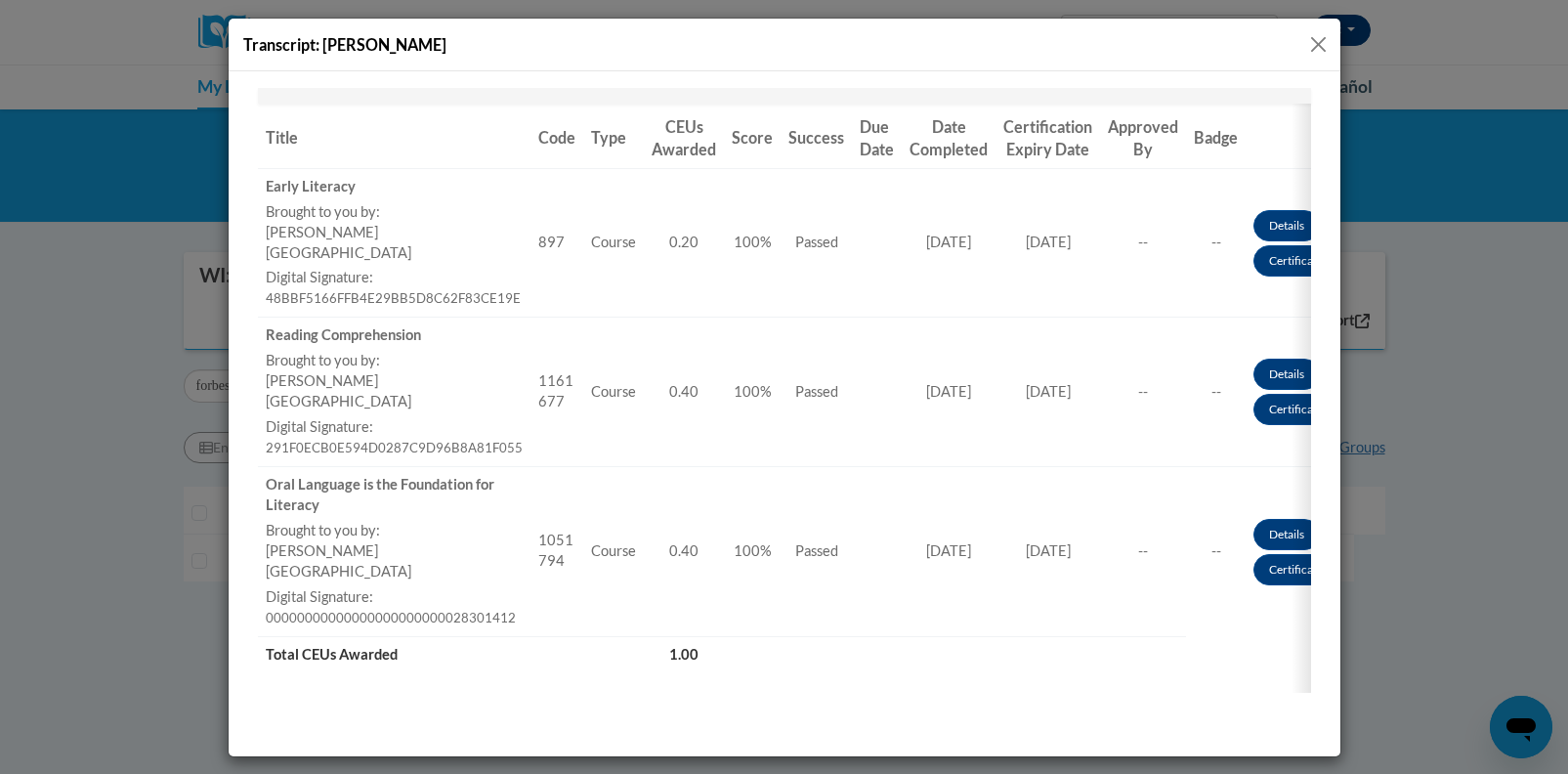
click at [1320, 41] on button "Close" at bounding box center [1317, 44] width 25 height 25
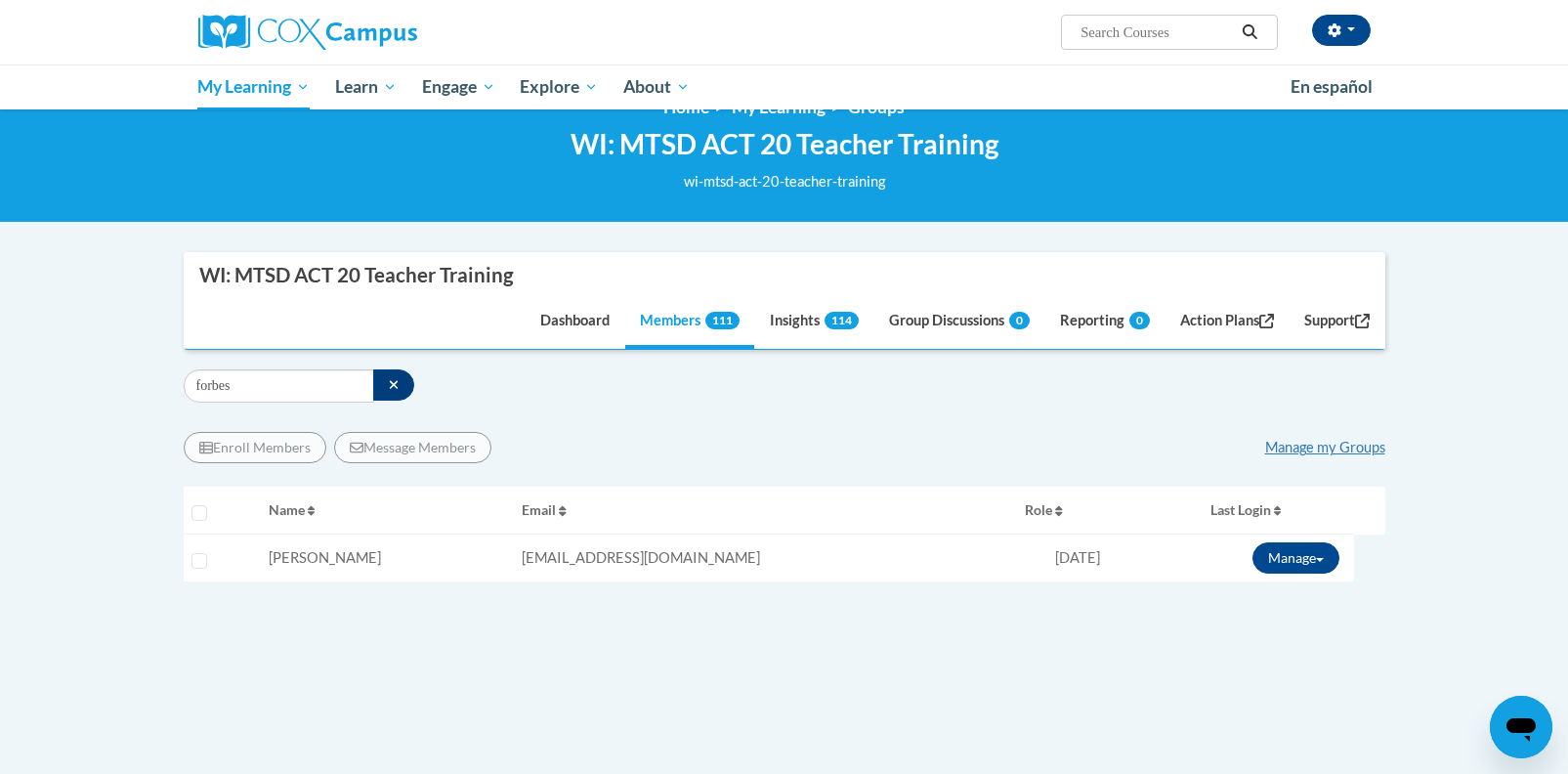
scroll to position [0, 0]
